Goal: Task Accomplishment & Management: Use online tool/utility

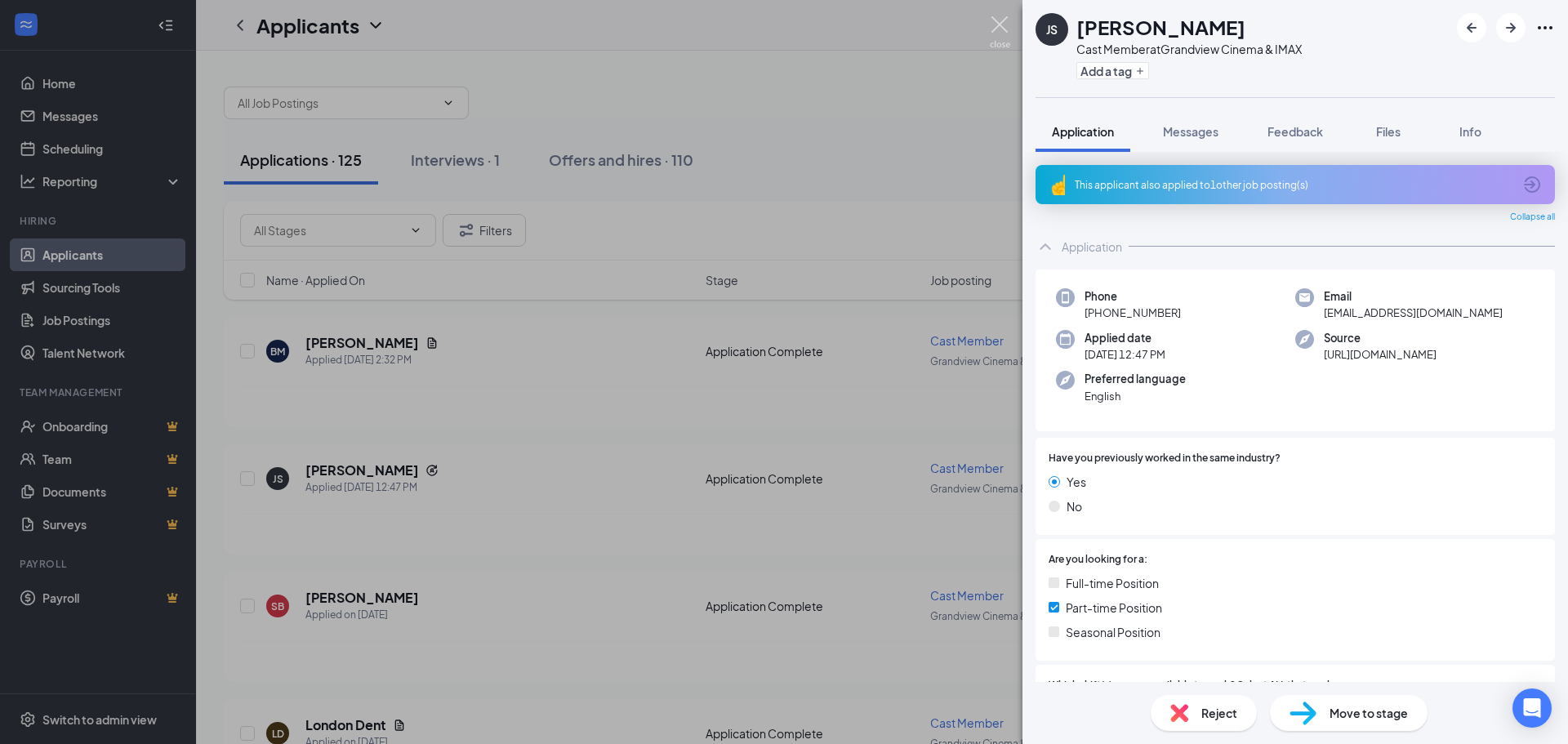
click at [998, 23] on img at bounding box center [1000, 32] width 20 height 32
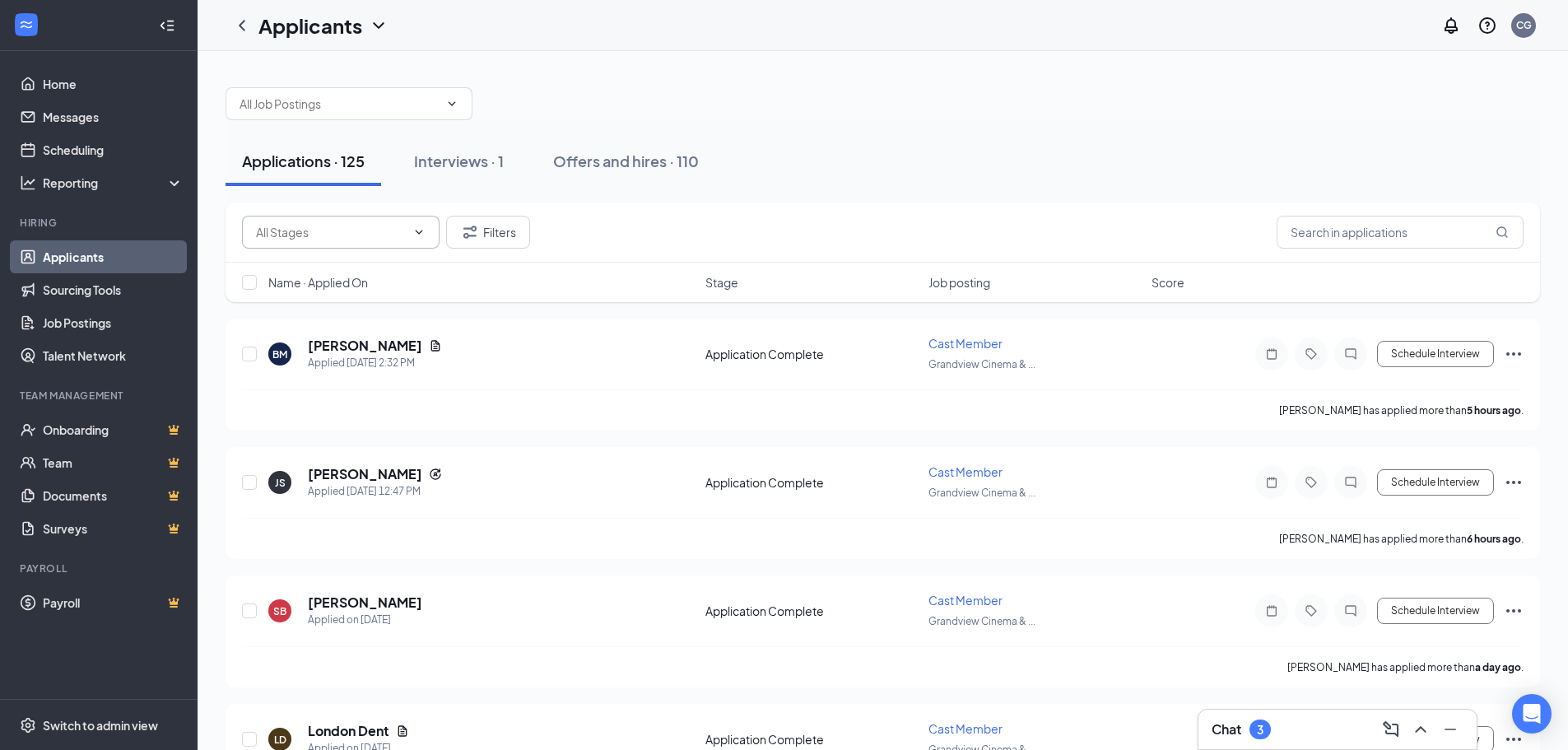
click at [364, 236] on input "text" at bounding box center [330, 232] width 150 height 18
click at [687, 132] on div "Applications · 125 Interviews · 1 Offers and hires · 110" at bounding box center [882, 161] width 1314 height 82
click at [1402, 224] on input "text" at bounding box center [1400, 232] width 247 height 33
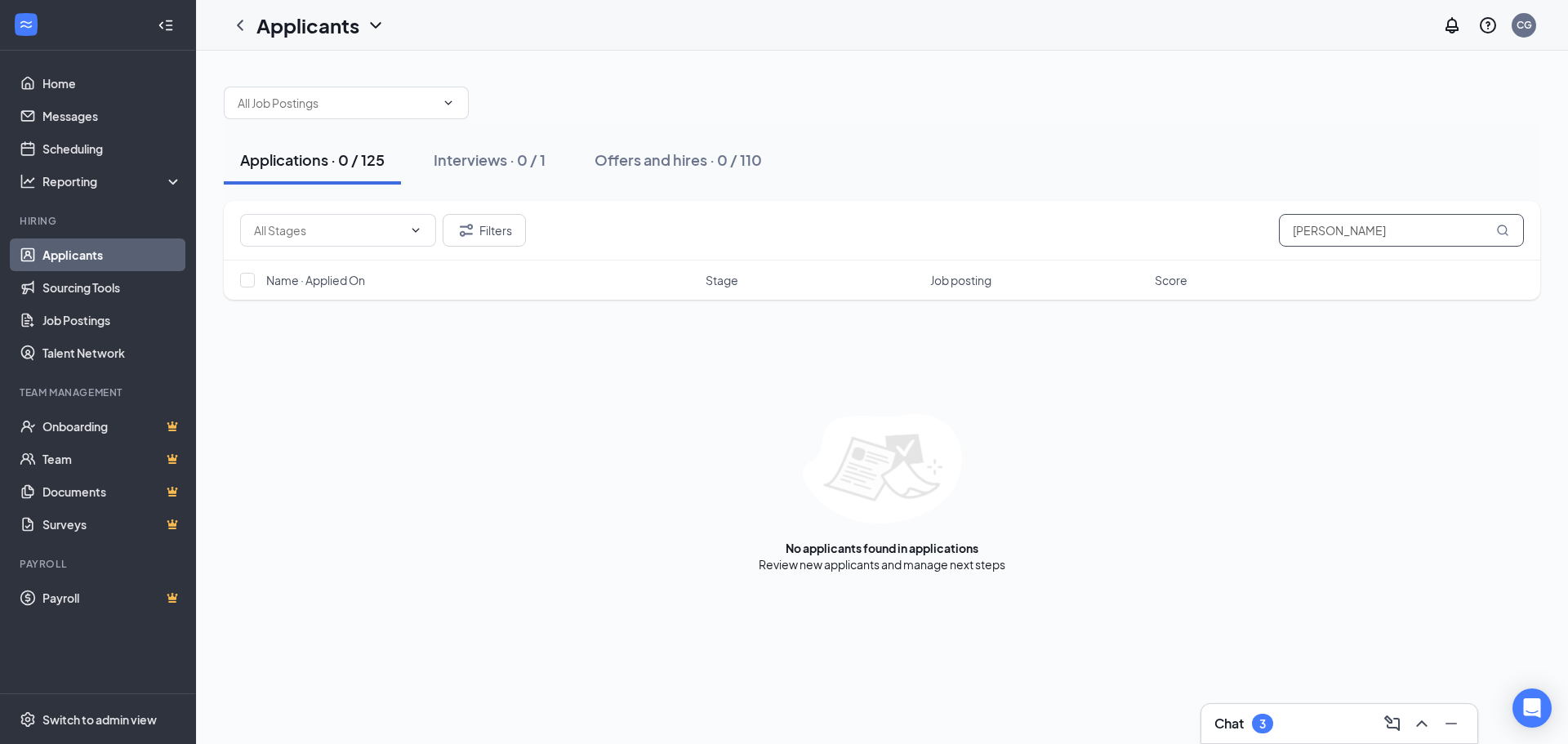
click at [1494, 232] on input "[PERSON_NAME]" at bounding box center [1401, 230] width 245 height 33
click at [344, 236] on input "text" at bounding box center [328, 230] width 149 height 18
click at [462, 348] on div "Filters [PERSON_NAME] w Name · Applied On Stage Job posting Score No applicants…" at bounding box center [881, 386] width 1316 height 371
click at [1429, 237] on input "[PERSON_NAME]" at bounding box center [1401, 230] width 245 height 33
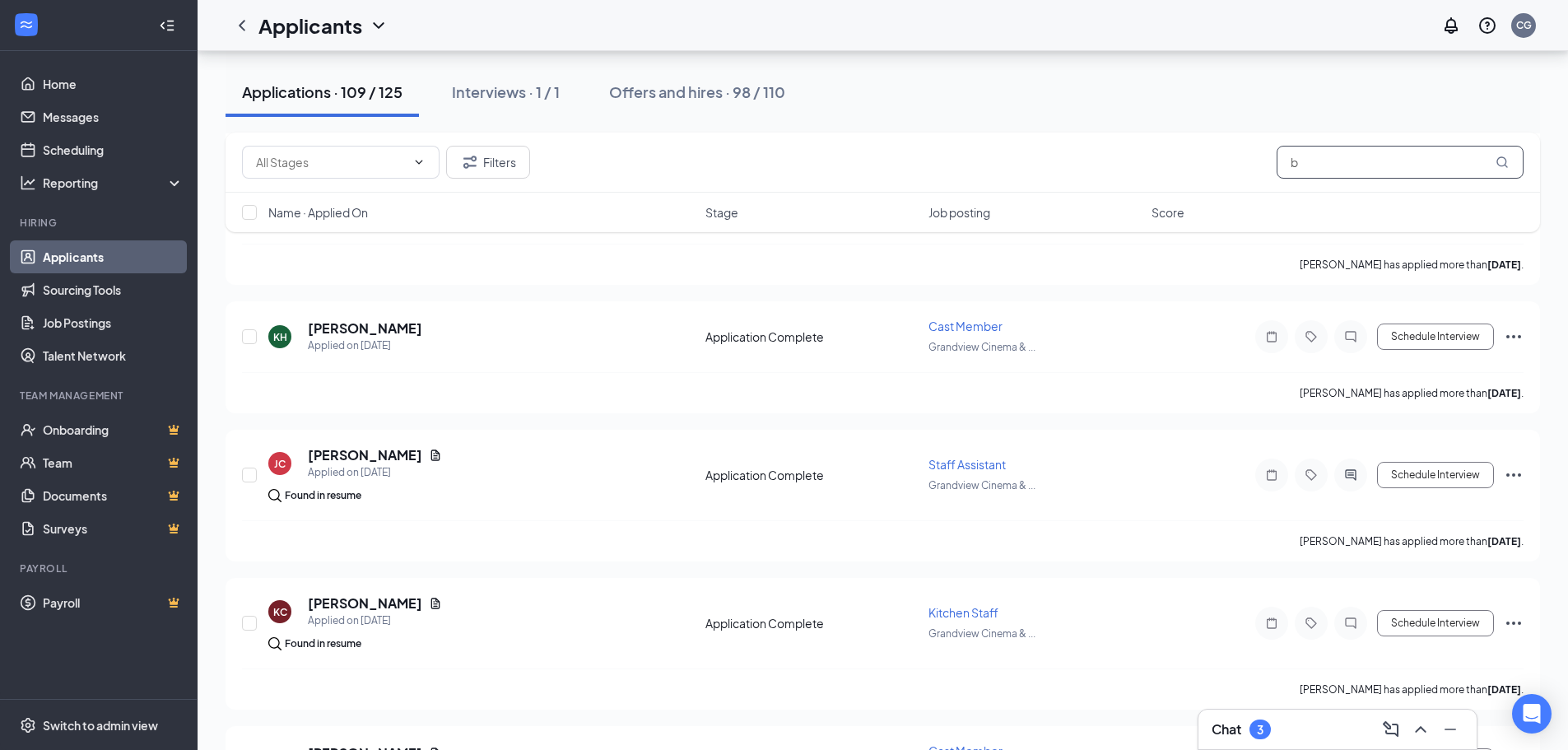
scroll to position [2388, 0]
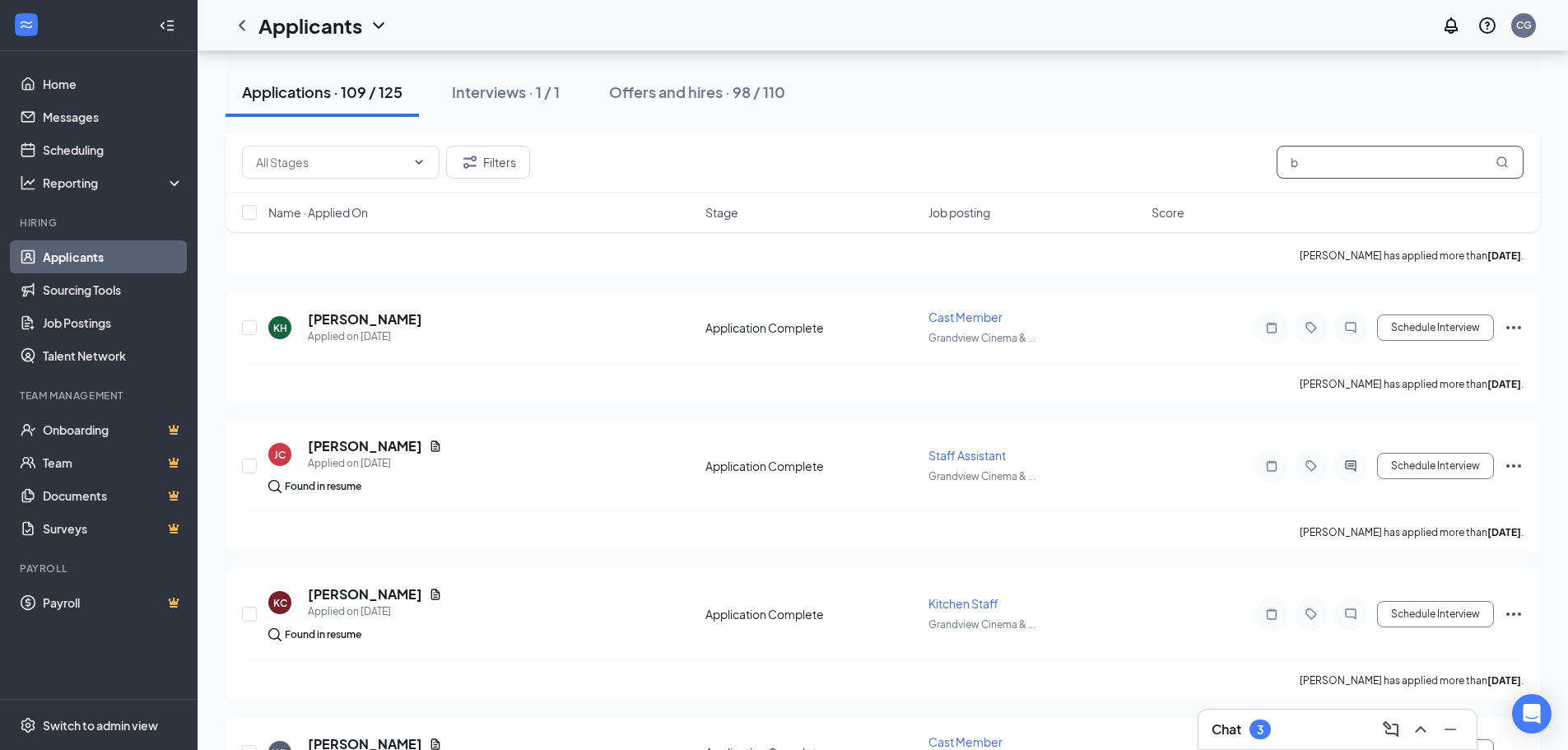
type input "b"
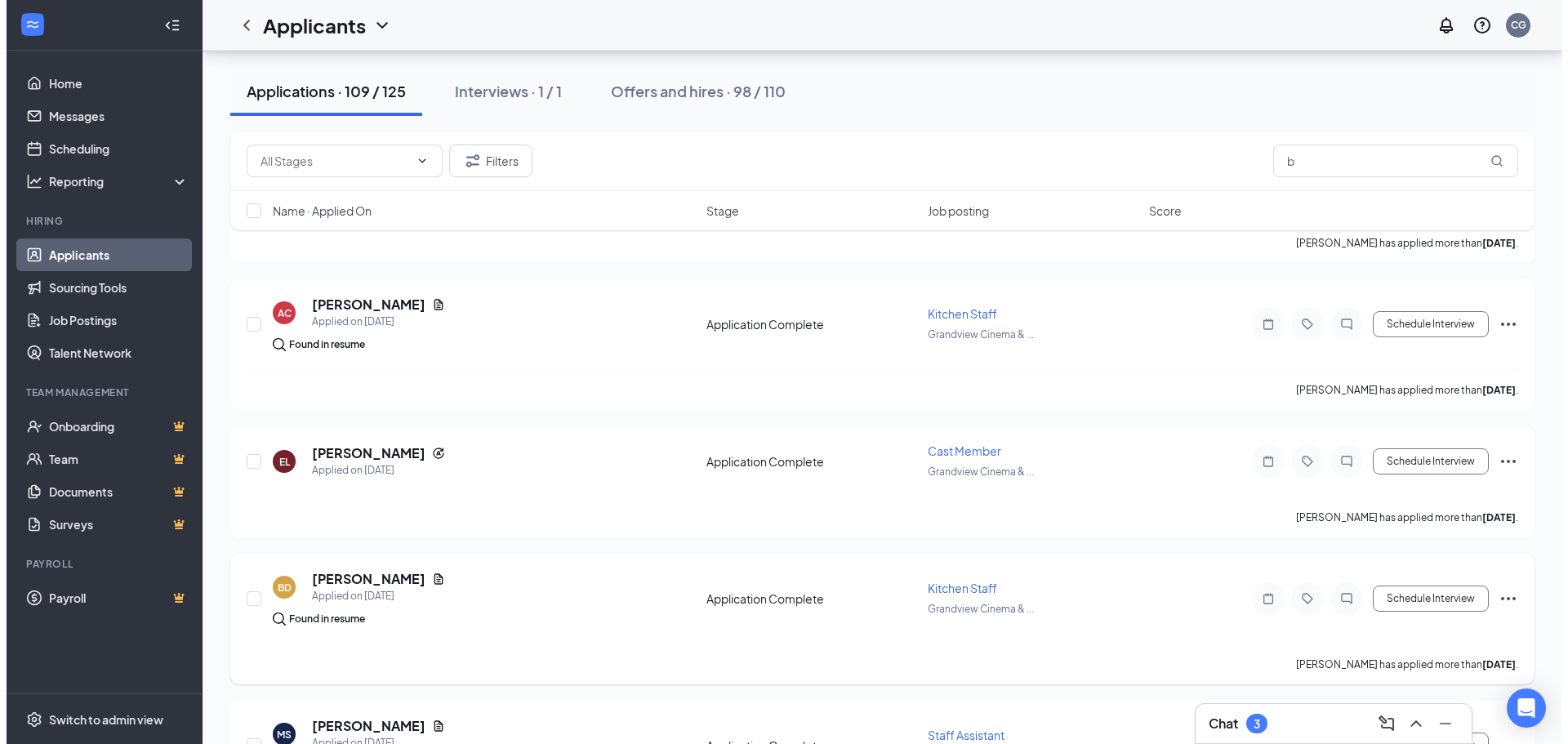
scroll to position [5635, 0]
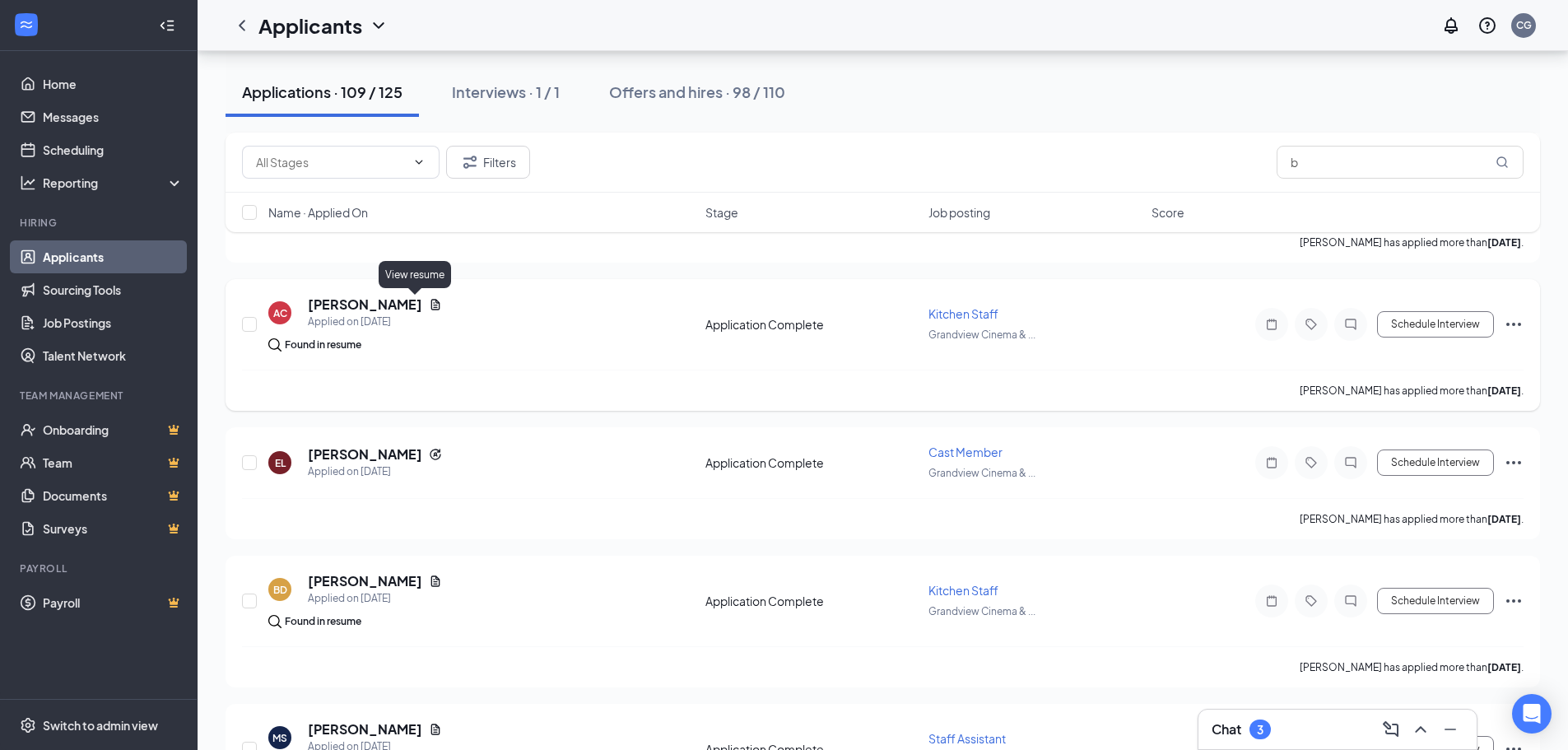
drag, startPoint x: 416, startPoint y: 305, endPoint x: 842, endPoint y: 322, distance: 426.3
click at [431, 305] on icon "Document" at bounding box center [435, 304] width 9 height 11
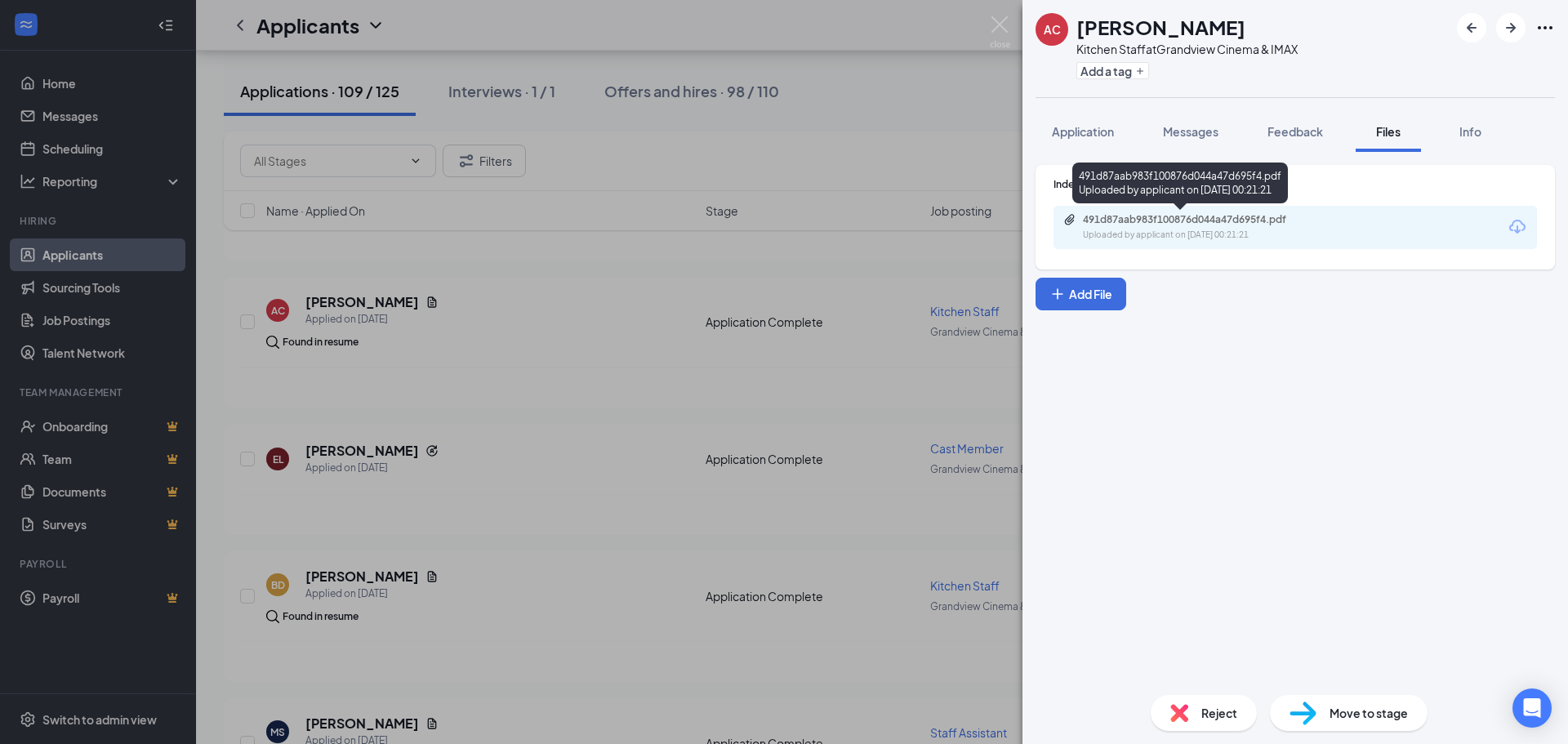
click at [1179, 225] on div "491d87aab983f100876d044a47d695f4.pdf" at bounding box center [1197, 219] width 229 height 13
